Goal: Task Accomplishment & Management: Manage account settings

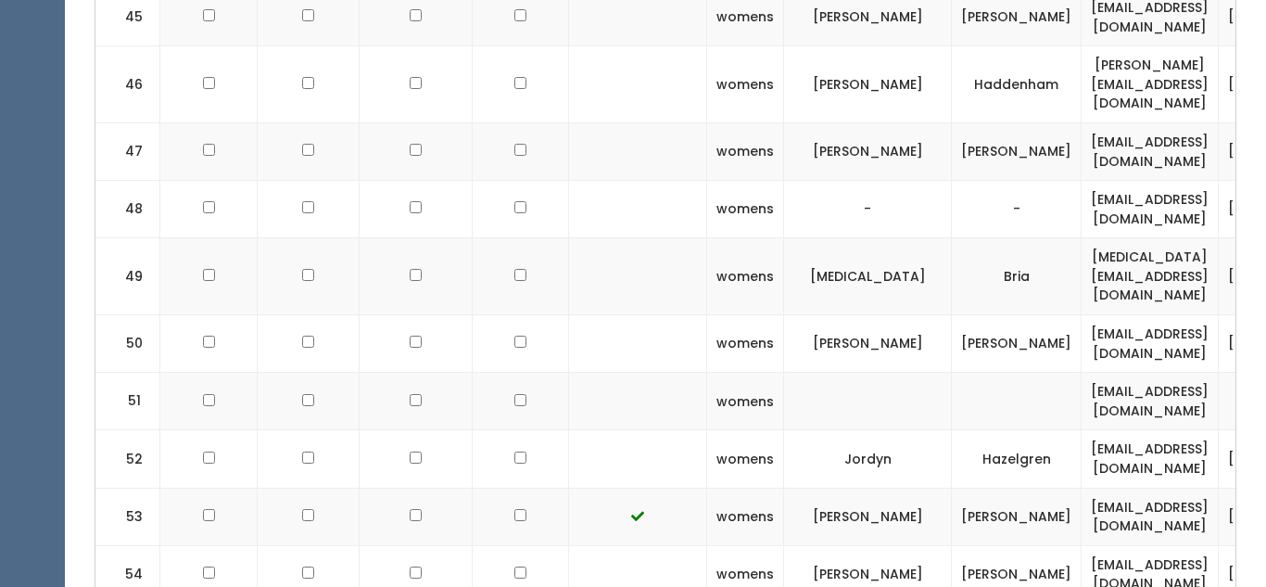
scroll to position [4238, 0]
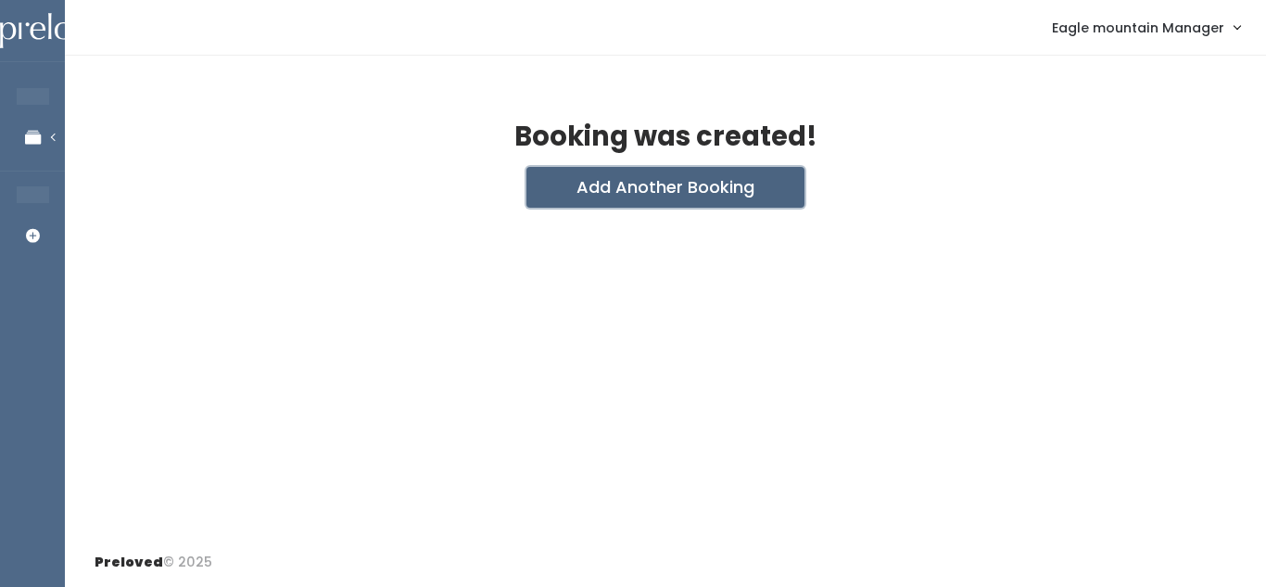
click at [663, 190] on button "Add Another Booking" at bounding box center [665, 187] width 278 height 41
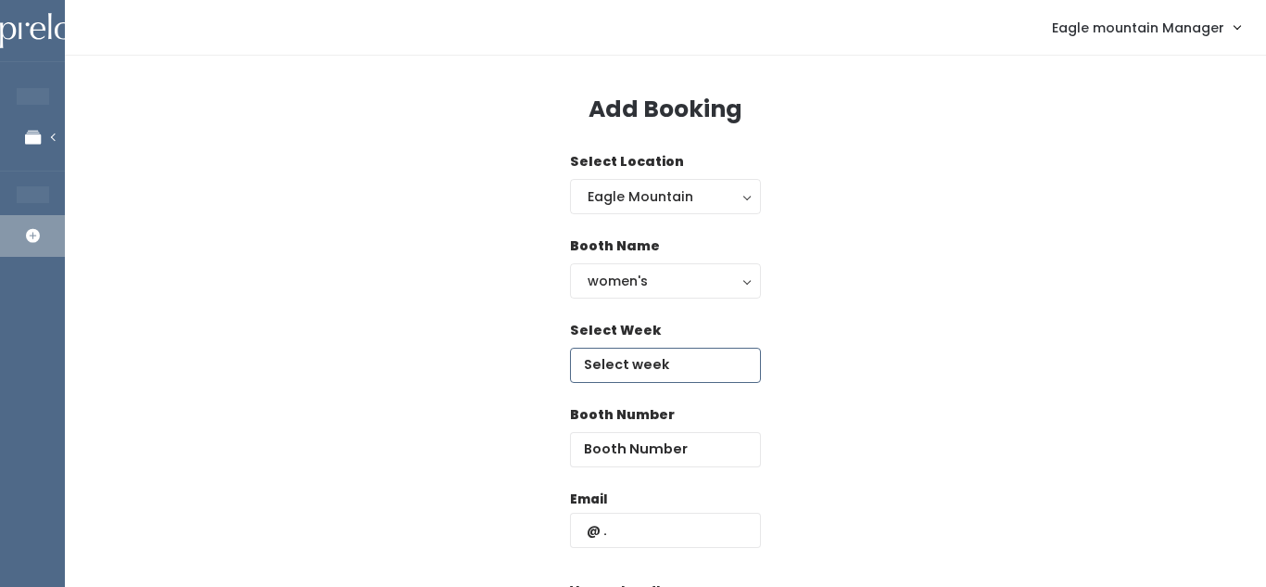
click at [629, 370] on input "text" at bounding box center [665, 365] width 191 height 35
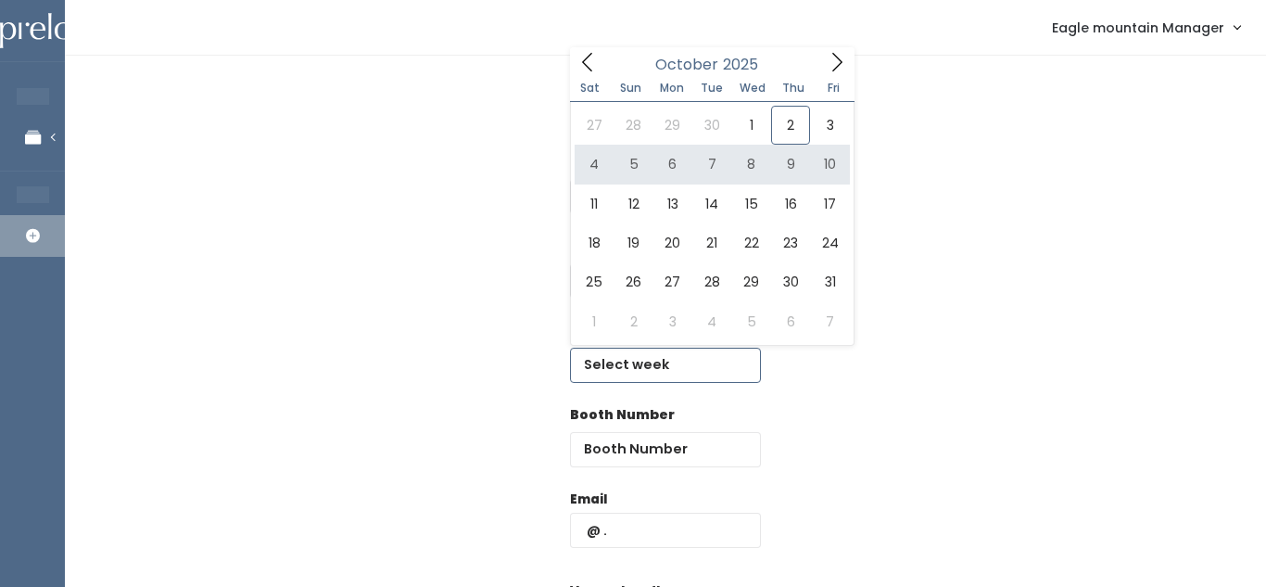
type input "October 4 to October 10"
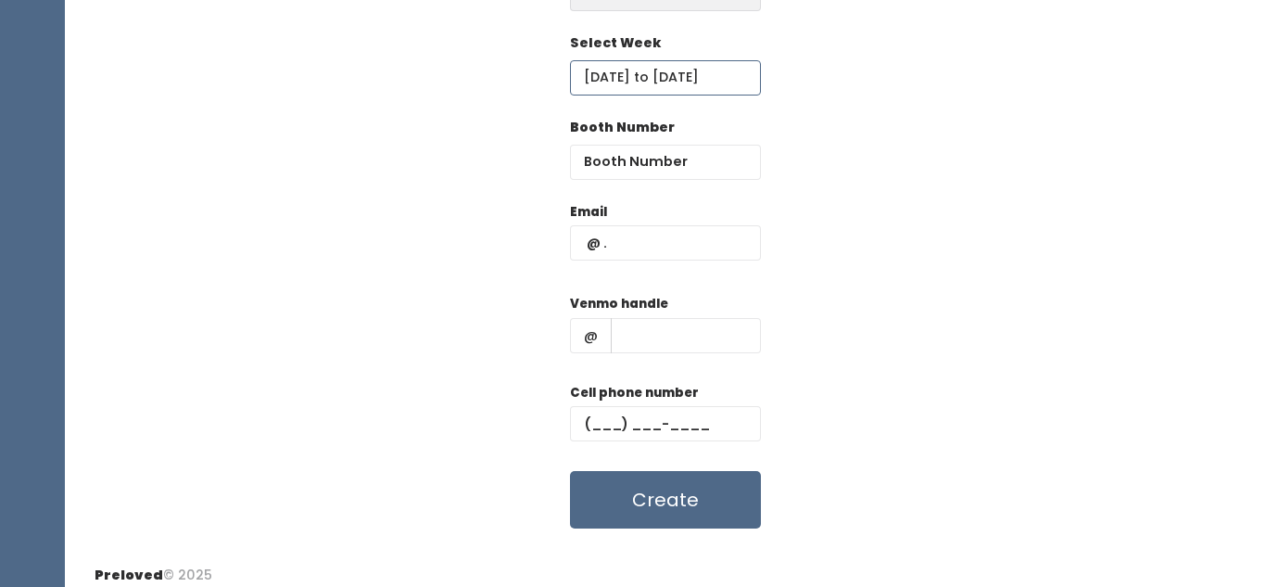
scroll to position [300, 0]
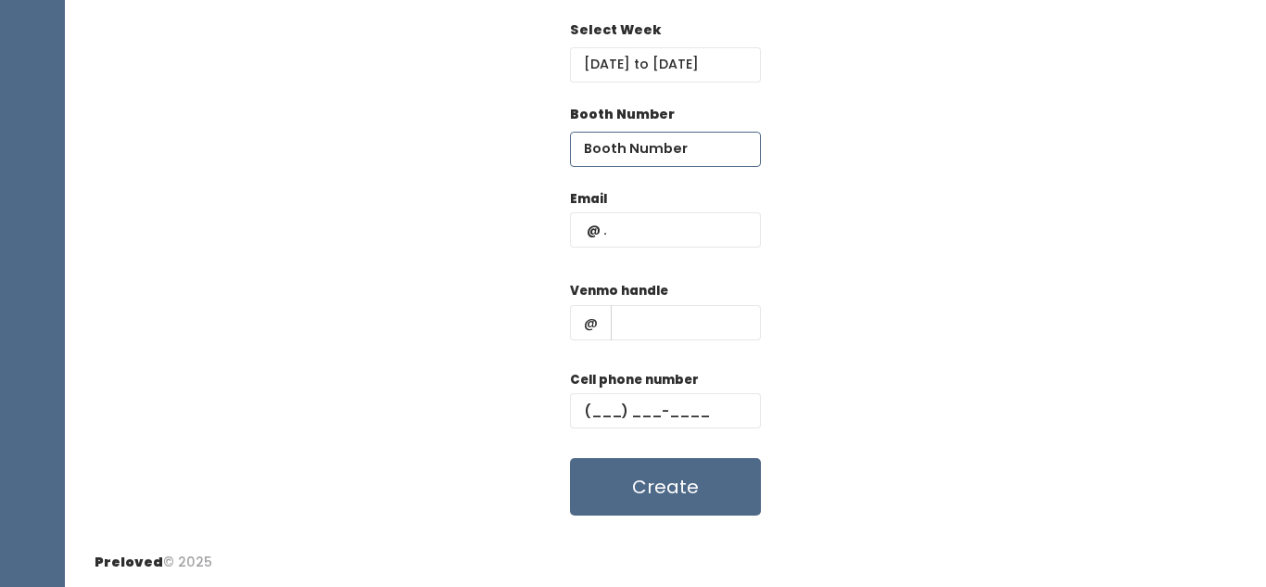
click at [705, 152] on input "number" at bounding box center [665, 149] width 191 height 35
type input "70"
click at [610, 226] on input "text" at bounding box center [665, 229] width 191 height 35
type input "eaglemountain@preloved.love"
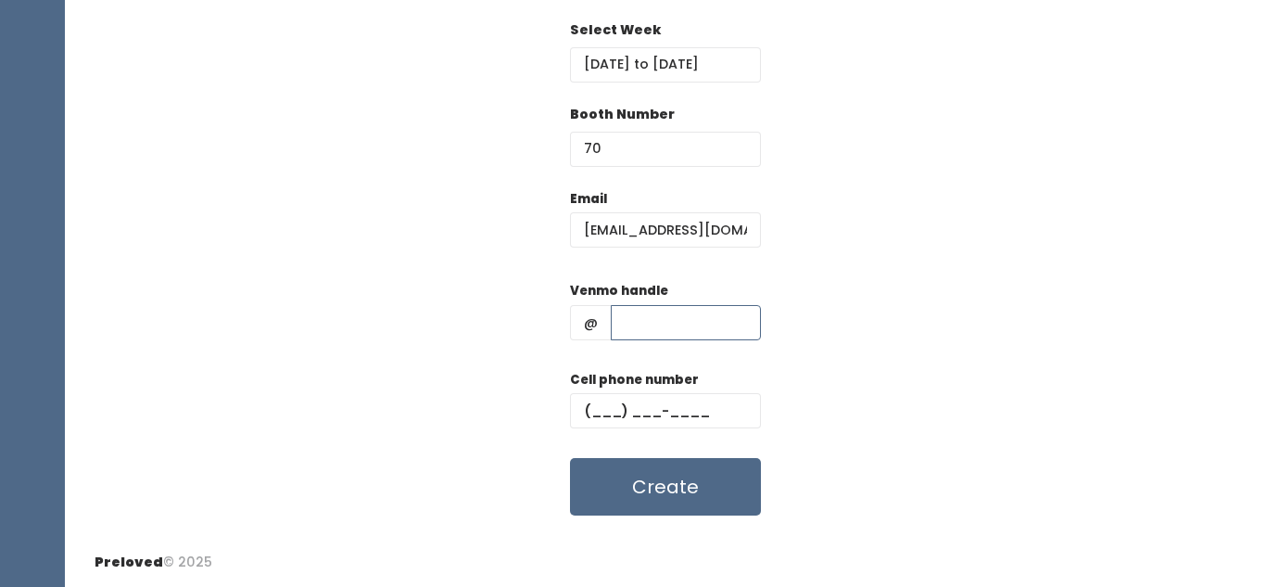
click at [671, 328] on input "text" at bounding box center [686, 322] width 150 height 35
type input "eaglemtn"
click at [617, 403] on input "text" at bounding box center [665, 410] width 191 height 35
type input "(888) 888-8888"
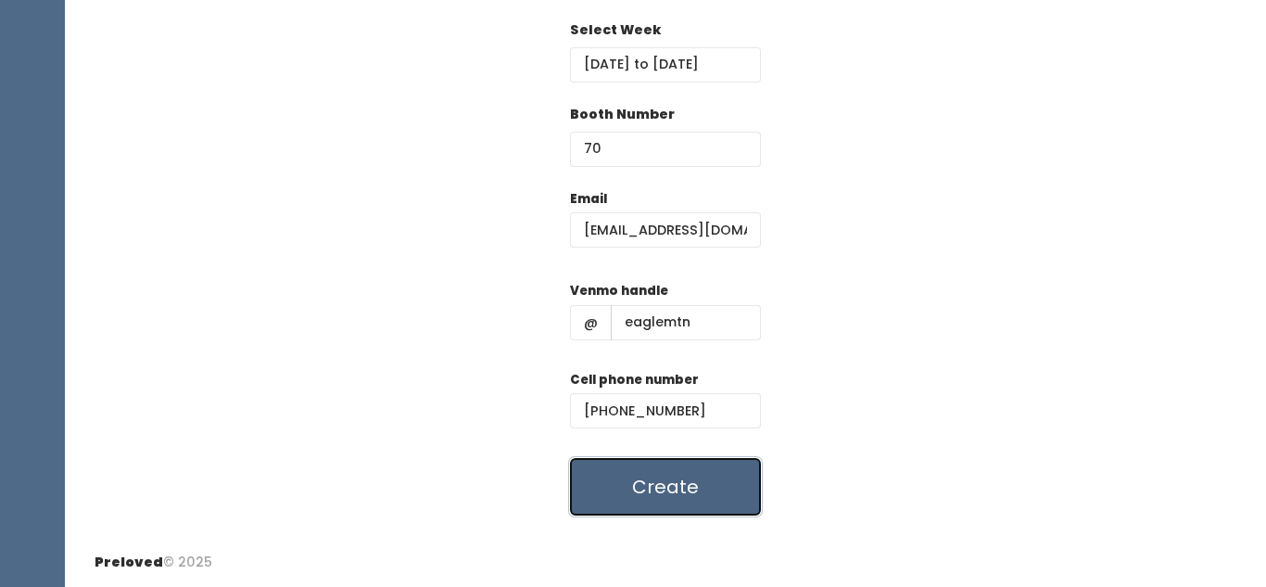
click at [669, 479] on button "Create" at bounding box center [665, 486] width 191 height 57
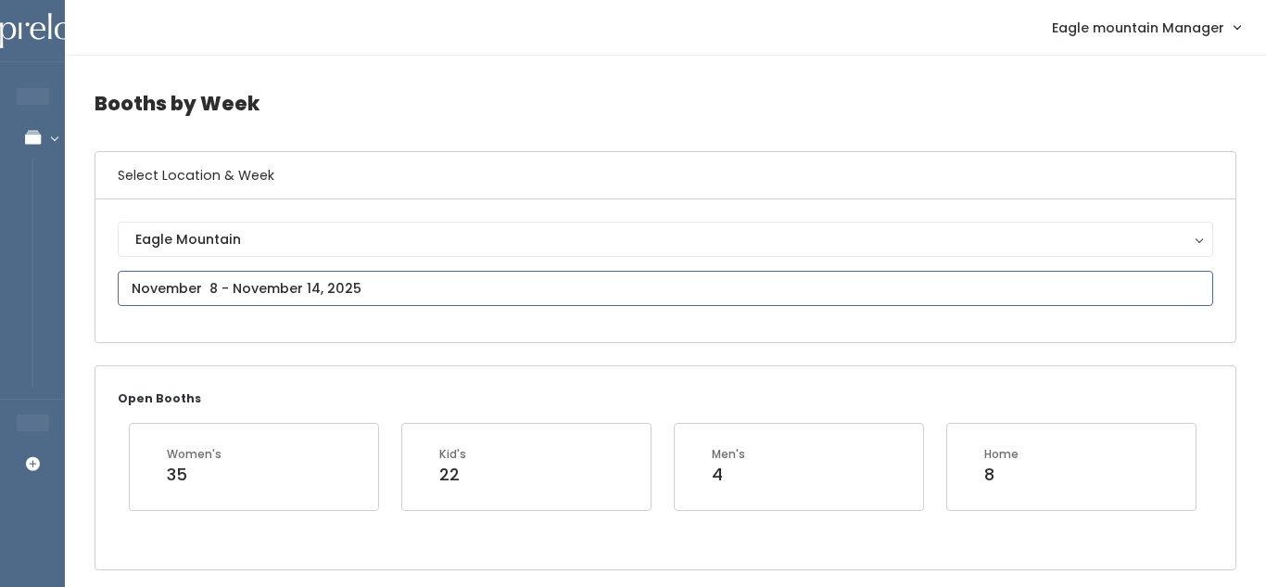
click at [558, 291] on input "text" at bounding box center [665, 288] width 1095 height 35
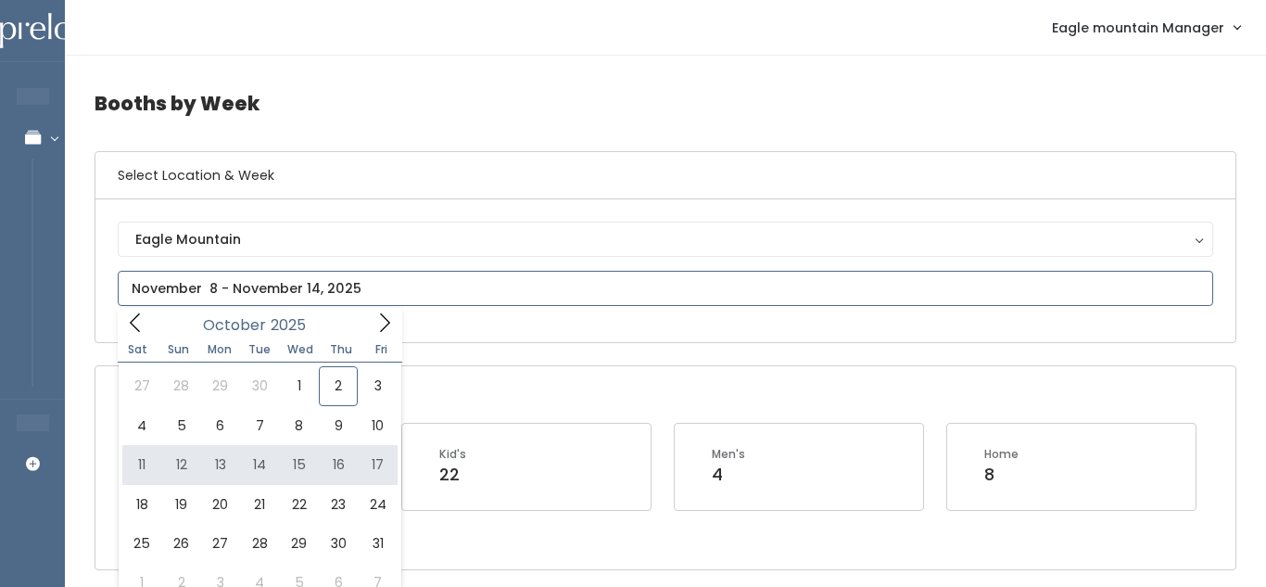
type input "October 11 to October 17"
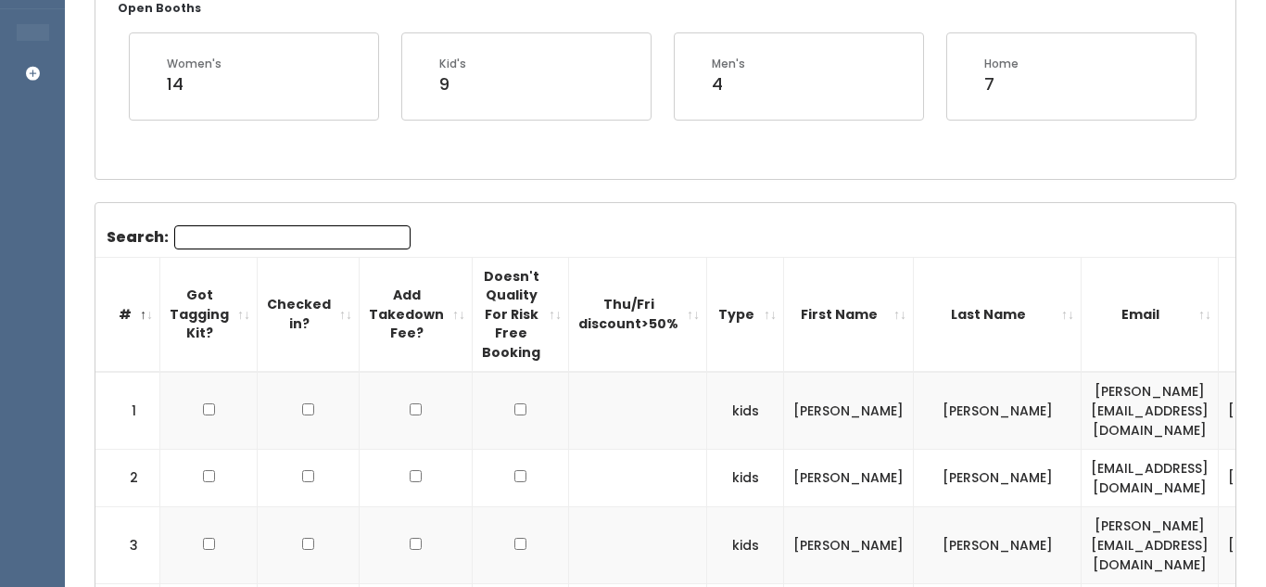
scroll to position [393, 0]
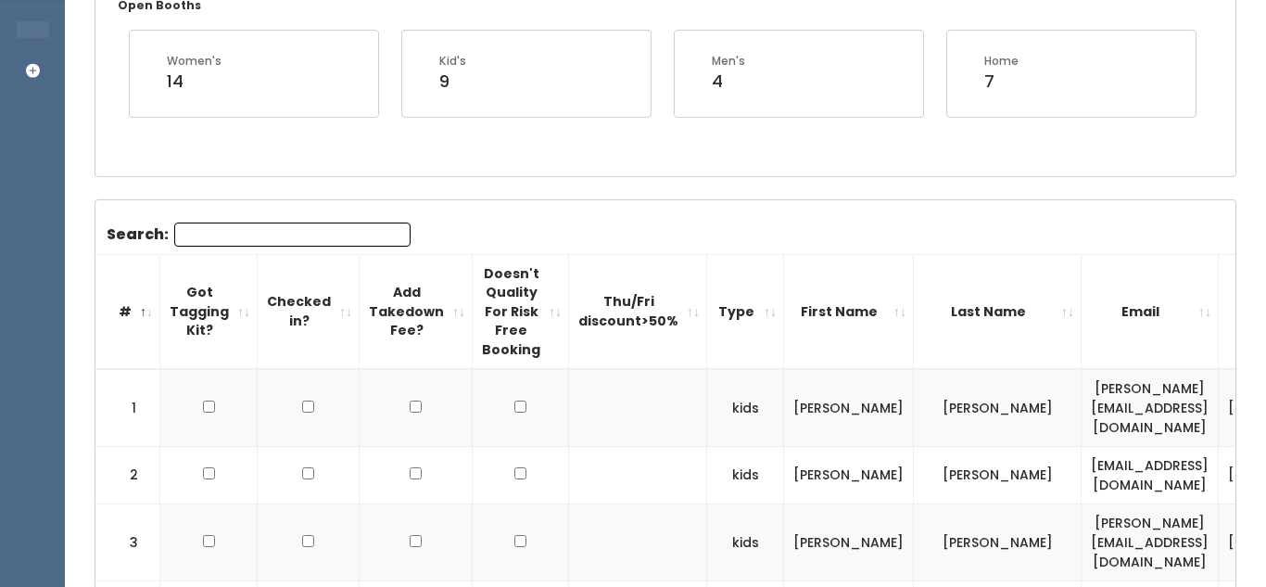
click at [302, 234] on input "Search:" at bounding box center [292, 234] width 236 height 24
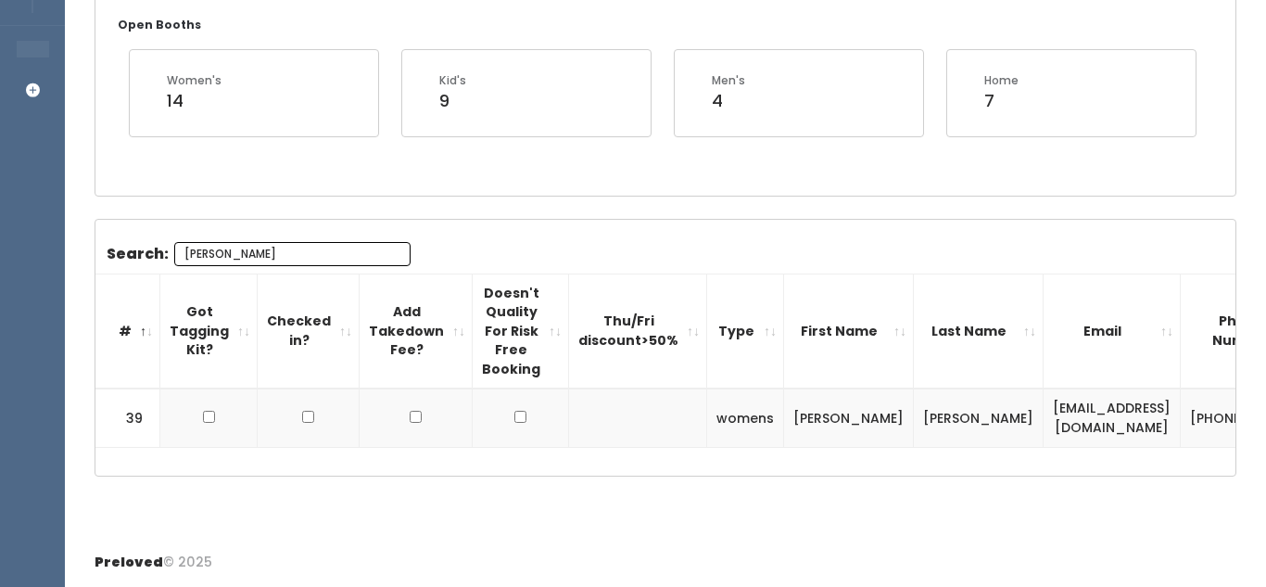
scroll to position [0, 214]
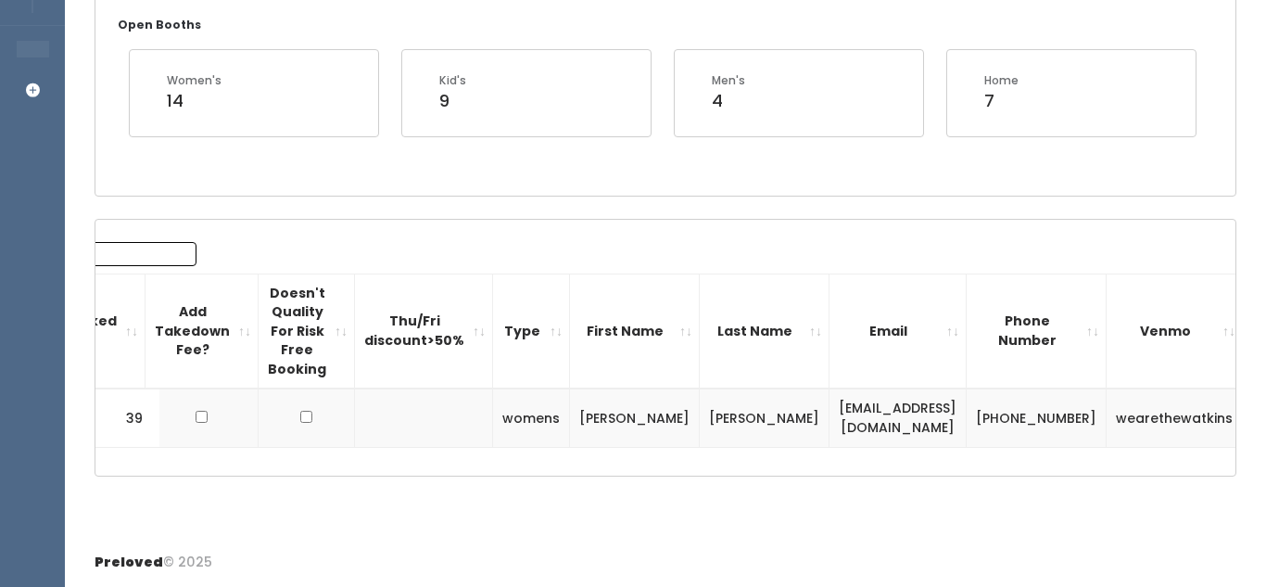
type input "[PERSON_NAME]"
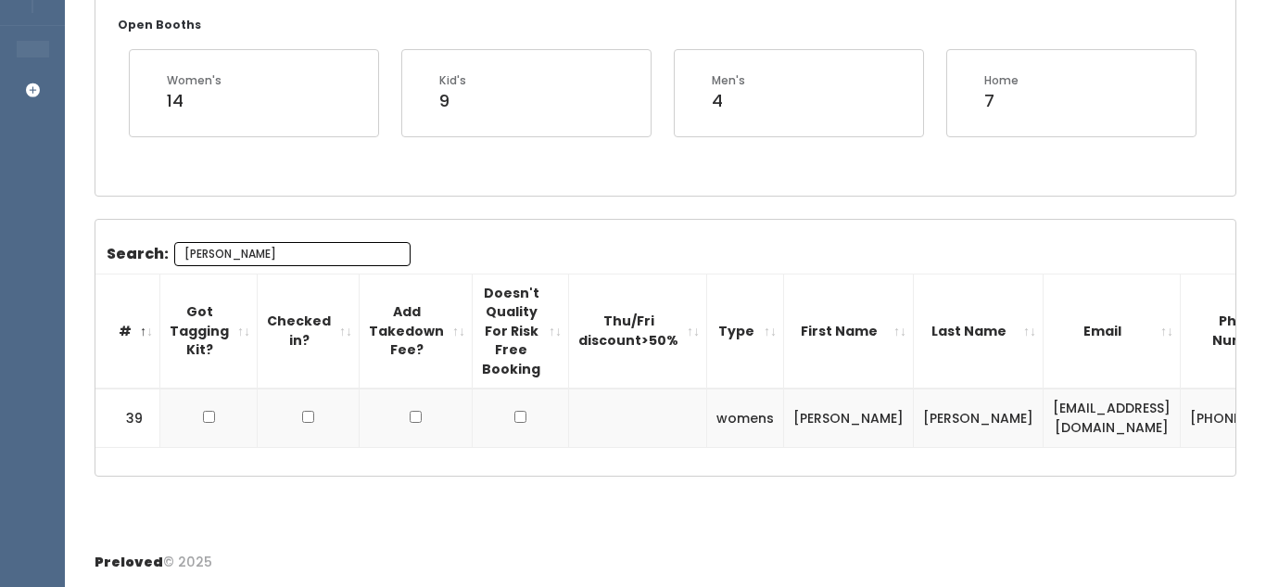
scroll to position [0, 0]
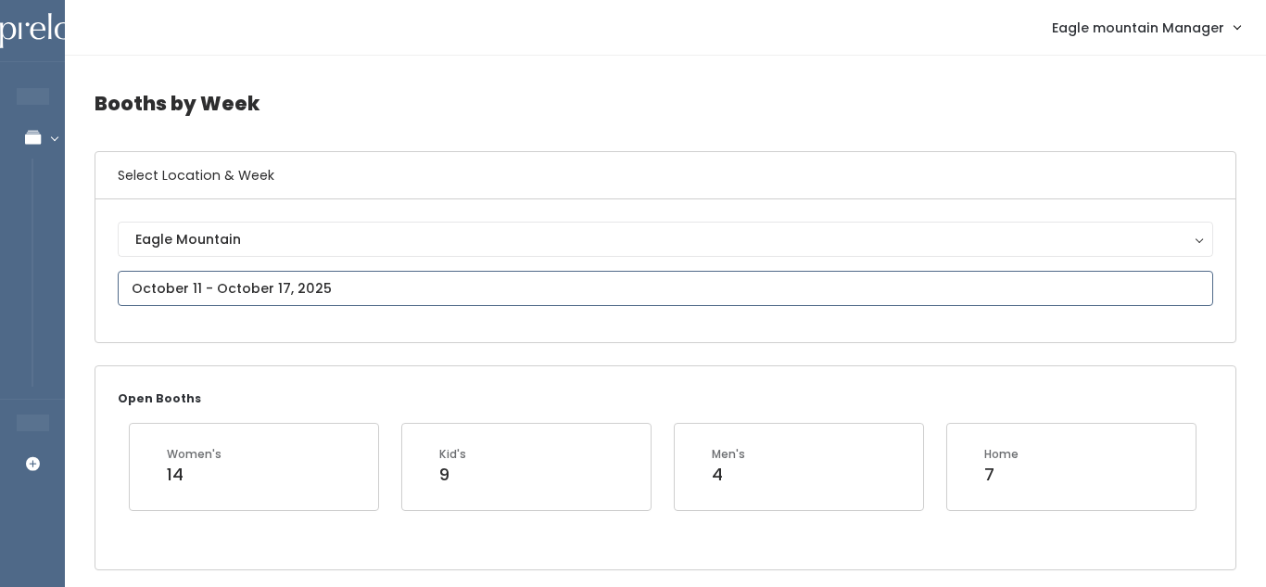
click at [301, 297] on input "text" at bounding box center [665, 288] width 1095 height 35
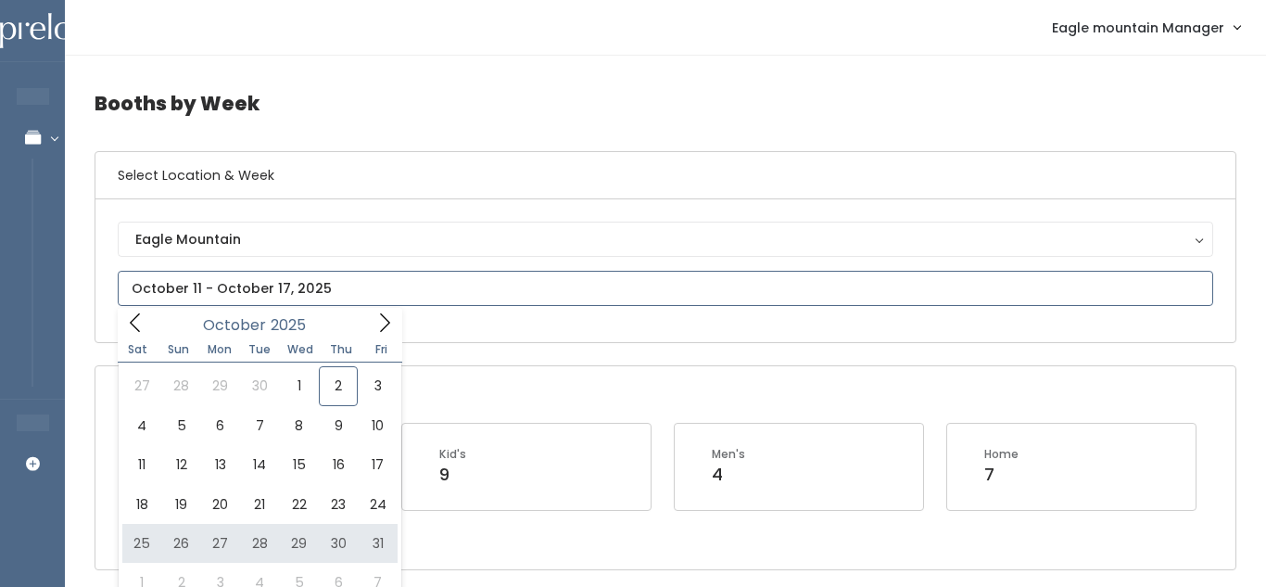
type input "October 25 to October 31"
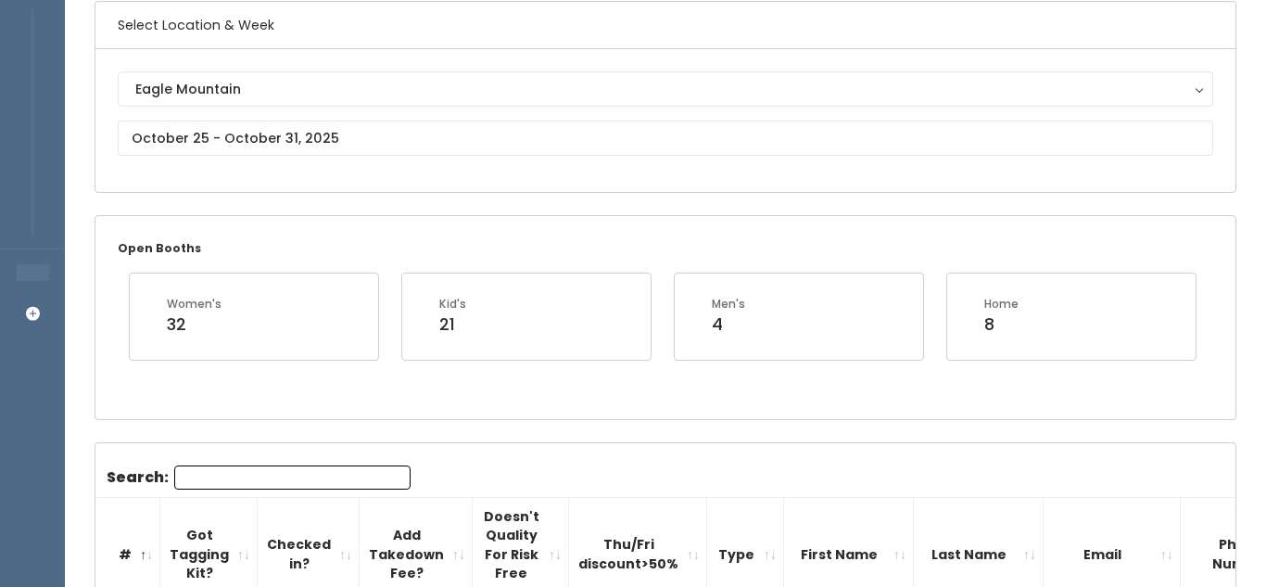
scroll to position [145, 0]
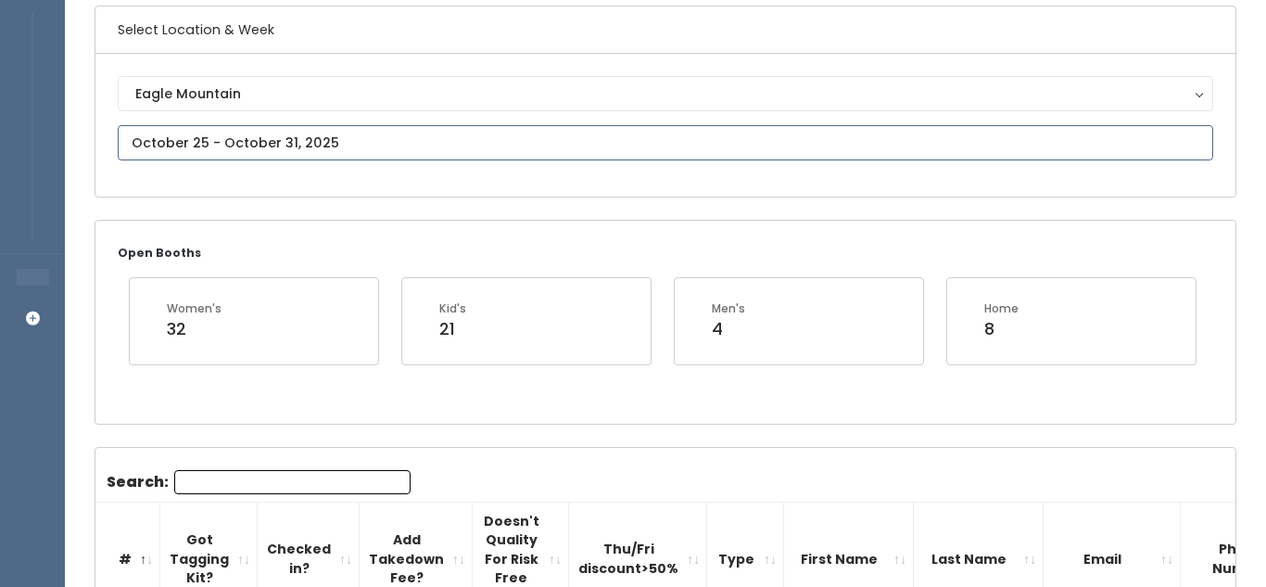
click at [387, 150] on input "text" at bounding box center [665, 142] width 1095 height 35
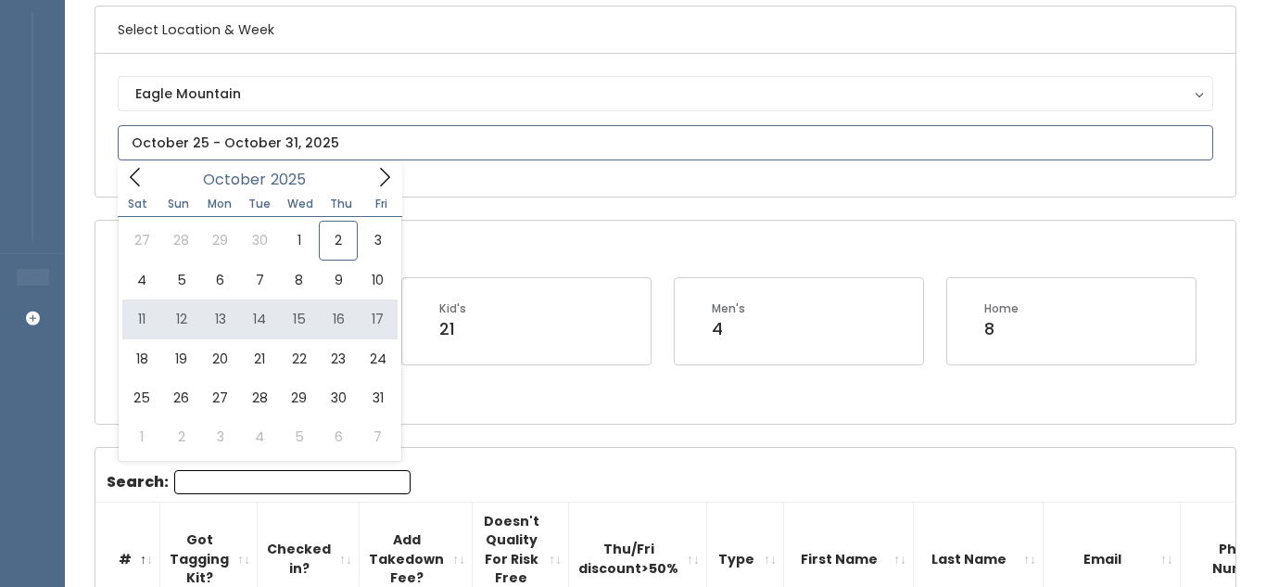
type input "[DATE] to [DATE]"
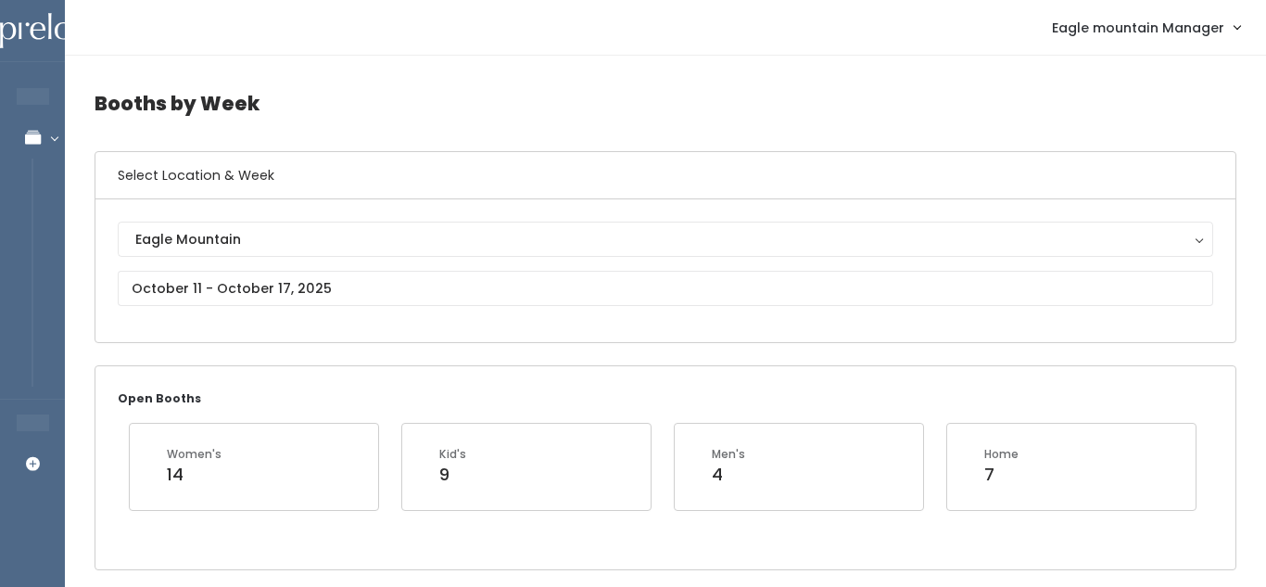
scroll to position [26, 0]
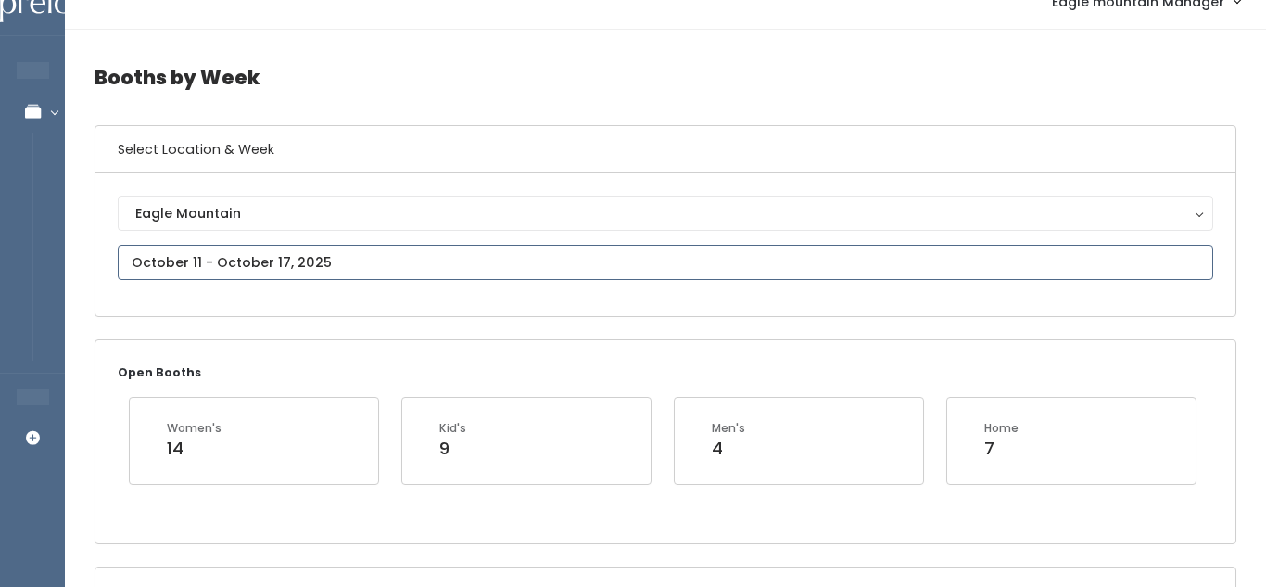
click at [324, 259] on input "text" at bounding box center [665, 262] width 1095 height 35
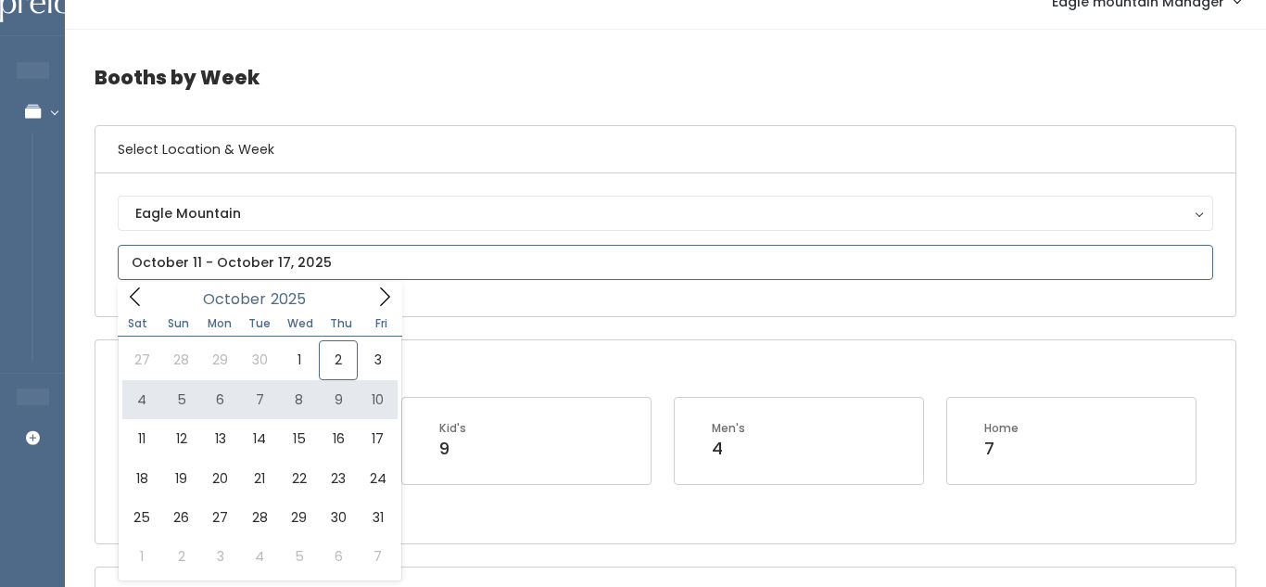
type input "[DATE] to [DATE]"
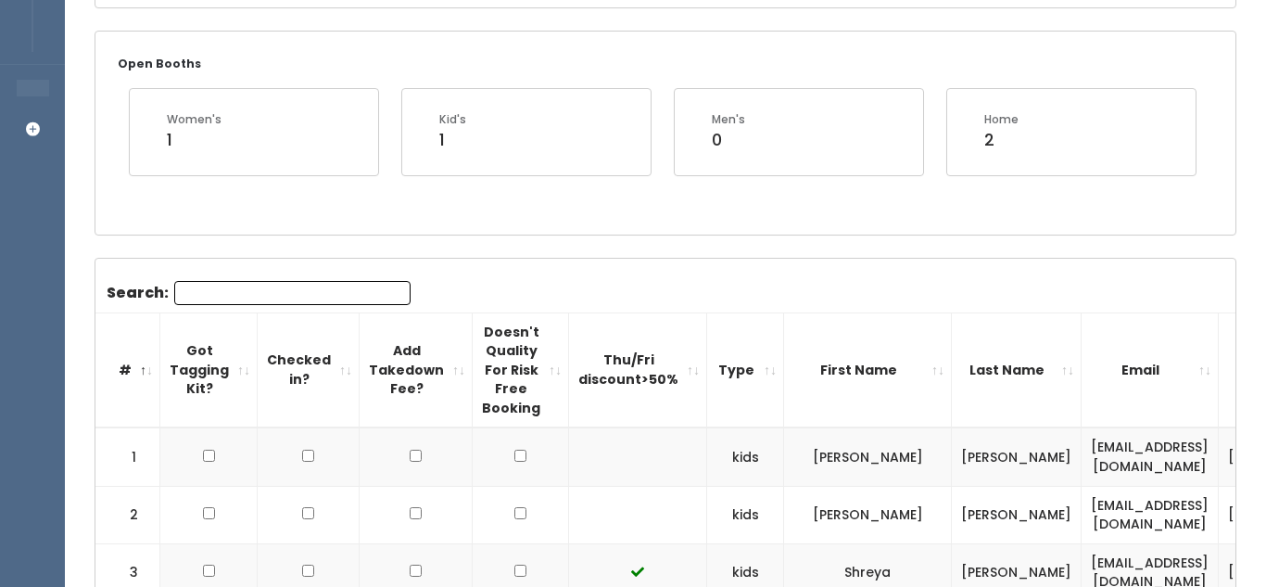
scroll to position [336, 0]
click at [284, 292] on input "Search:" at bounding box center [292, 291] width 236 height 24
type input "kim"
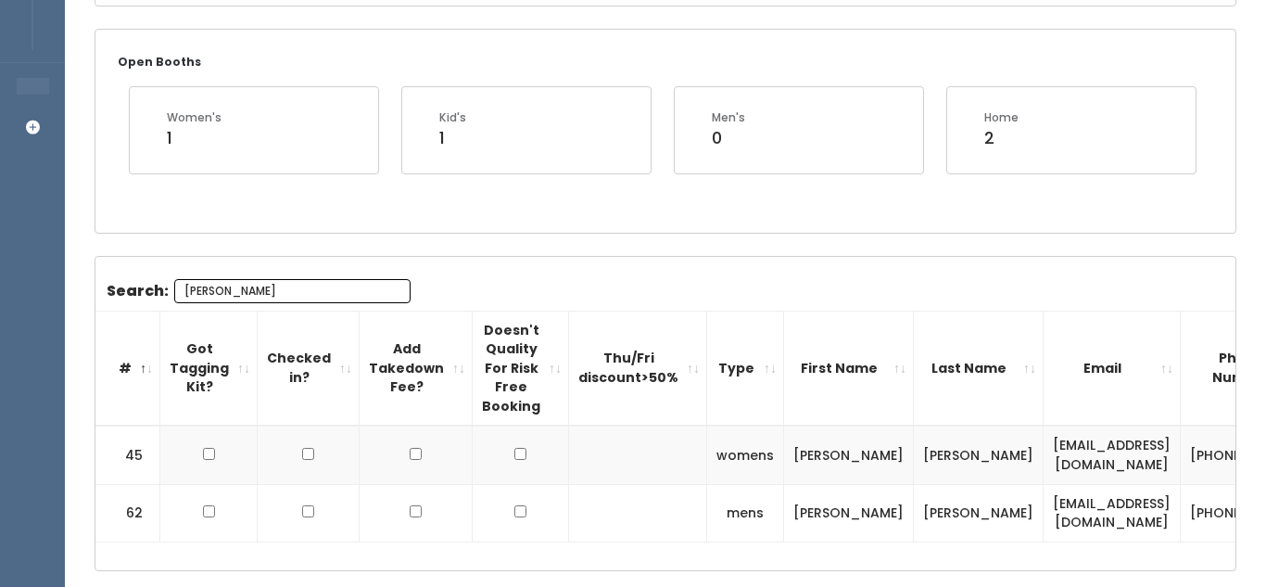
click at [394, 293] on input "kim" at bounding box center [292, 291] width 236 height 24
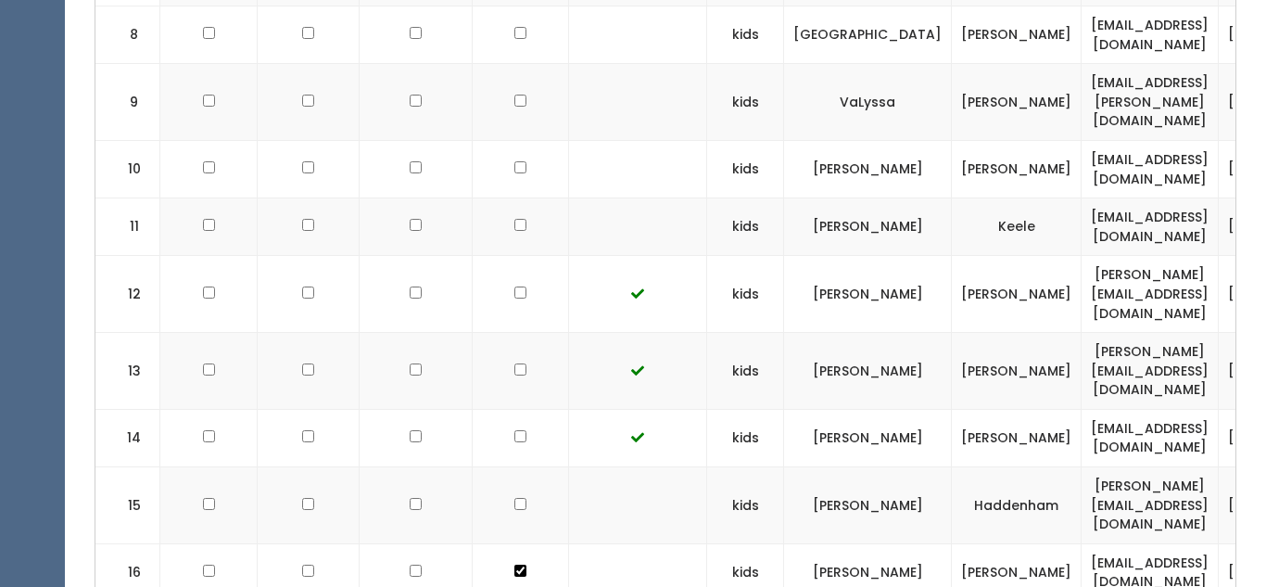
scroll to position [0, 0]
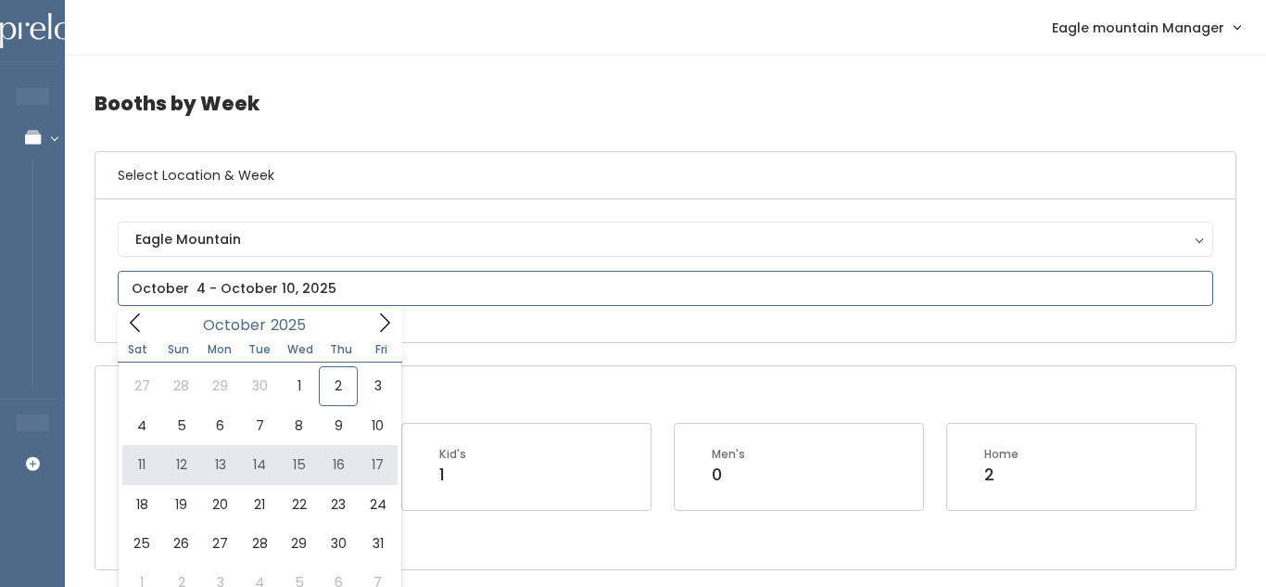
type input "October 11 to October 17"
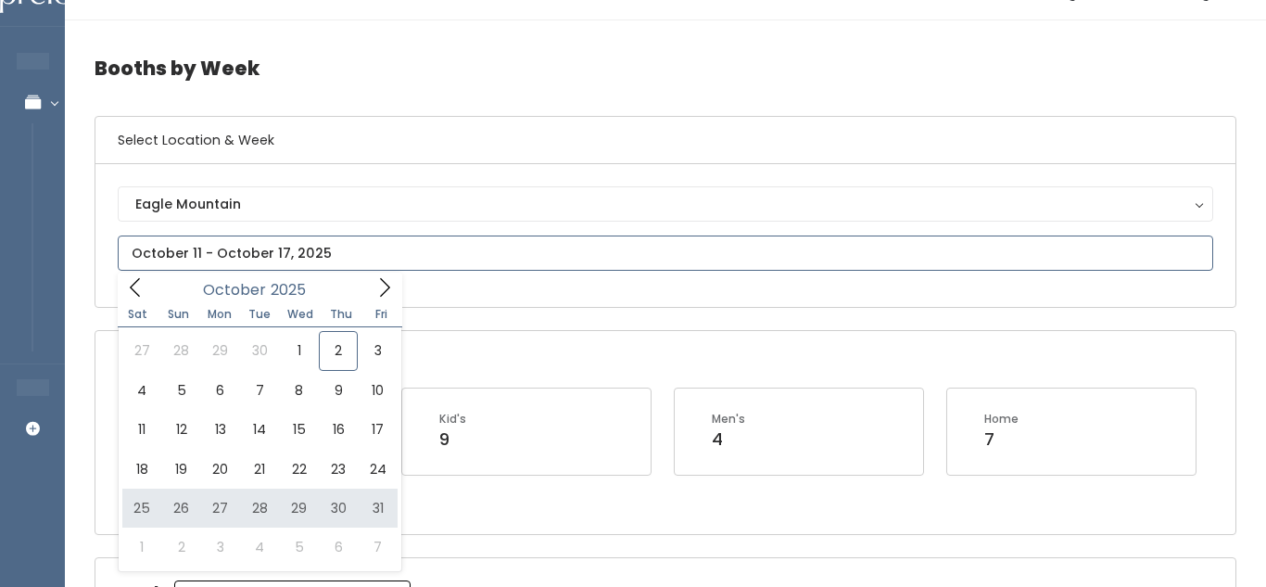
scroll to position [43, 0]
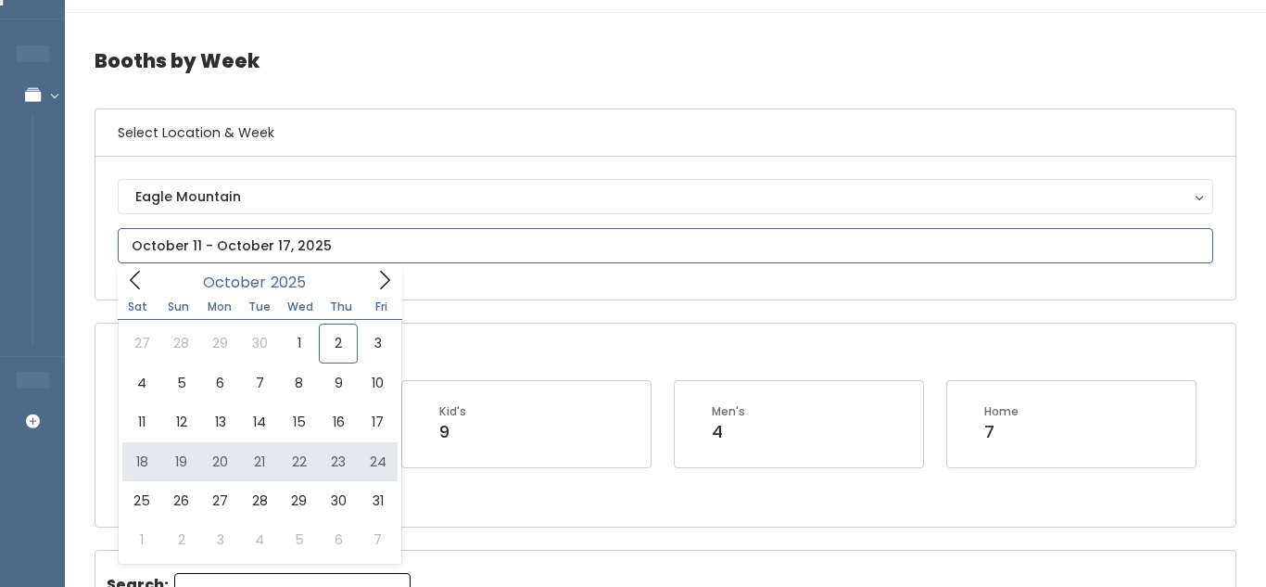
type input "[DATE] to [DATE]"
